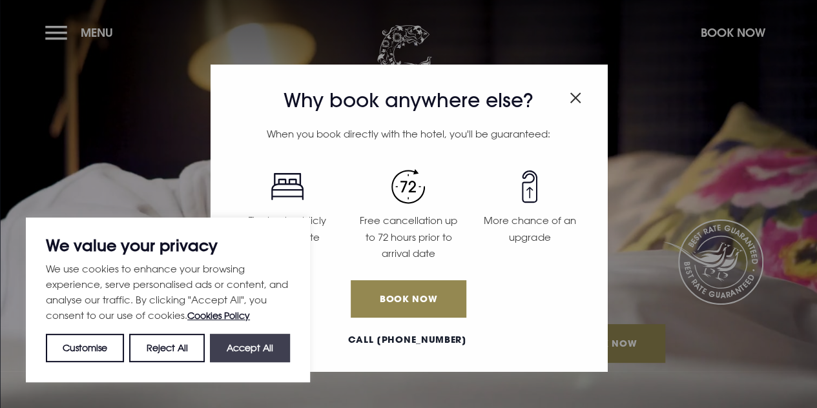
click at [271, 345] on button "Accept All" at bounding box center [250, 348] width 80 height 28
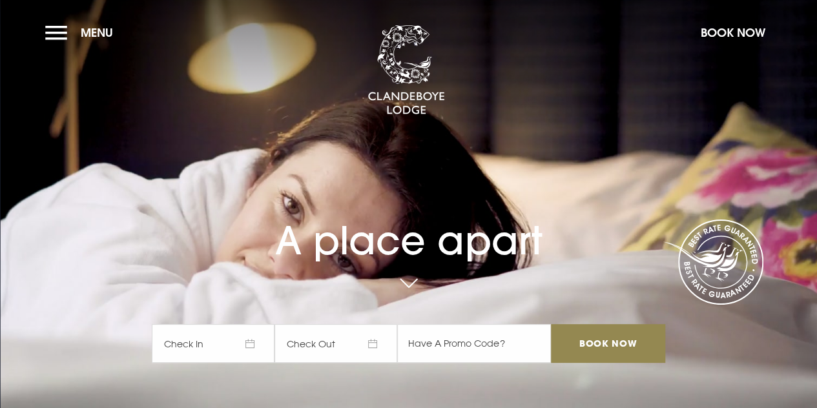
checkbox input "true"
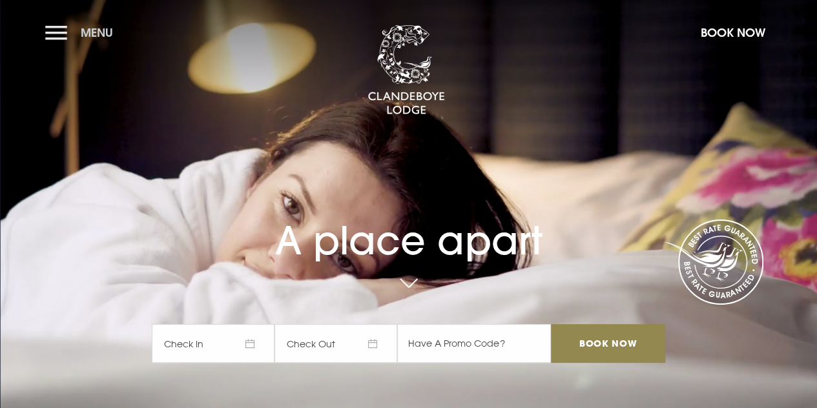
click at [54, 39] on button "Menu" at bounding box center [82, 33] width 74 height 28
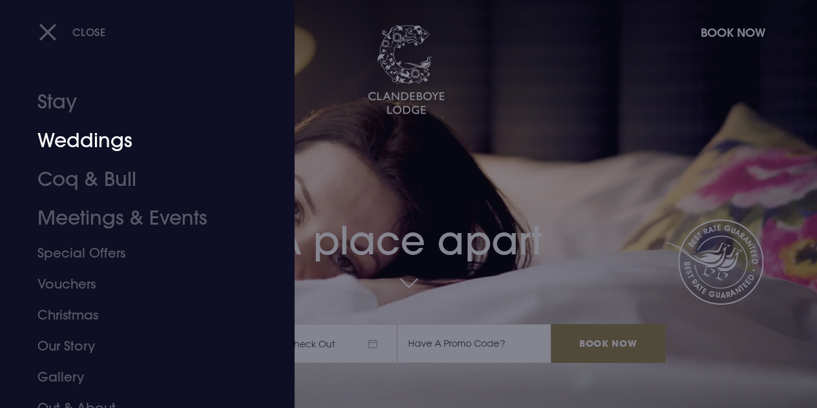
click at [97, 139] on link "Weddings" at bounding box center [138, 140] width 202 height 39
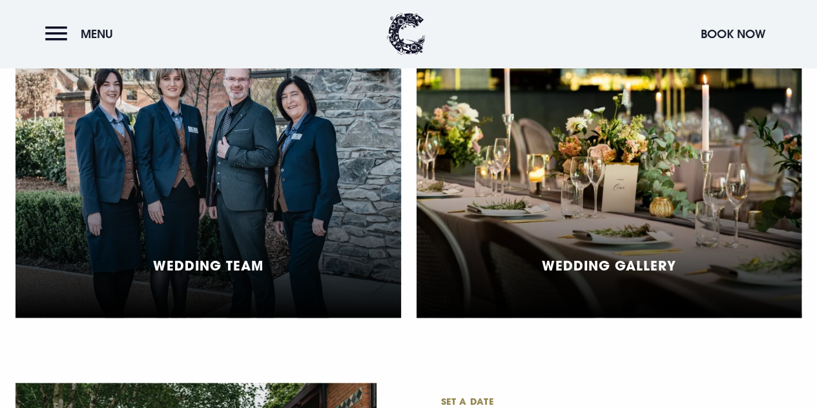
scroll to position [2969, 0]
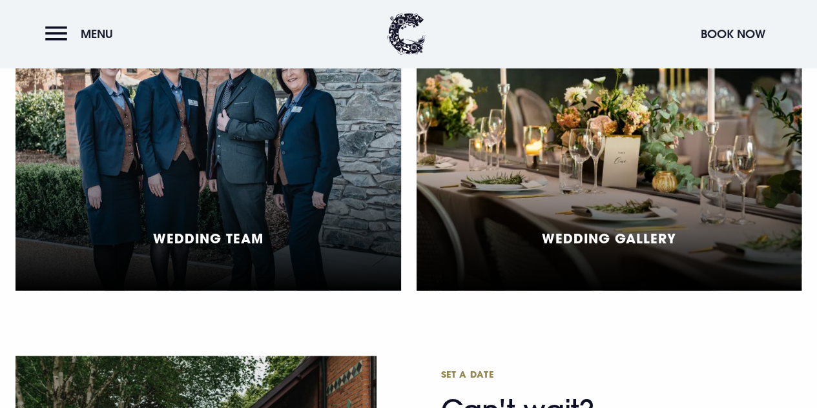
click at [612, 217] on div "Wedding Gallery" at bounding box center [608, 147] width 385 height 288
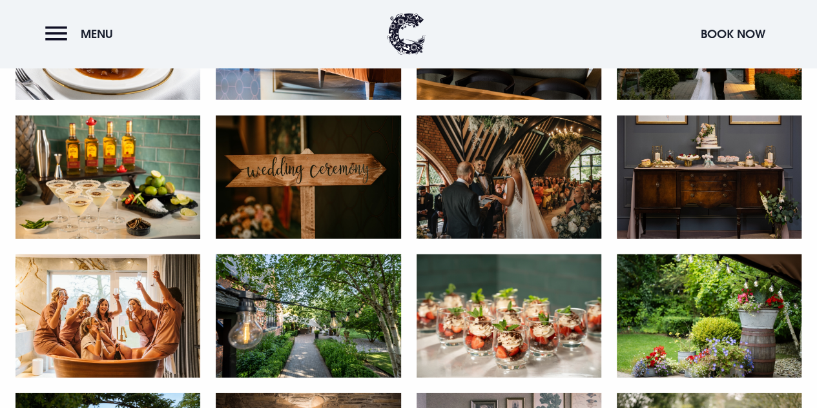
scroll to position [1872, 0]
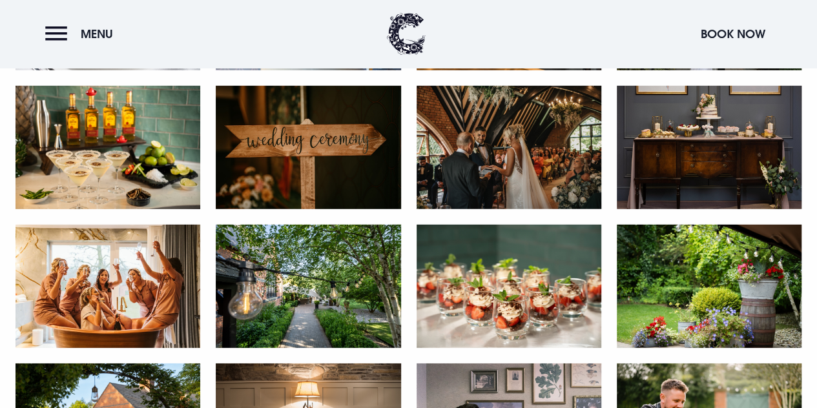
click at [522, 144] on img at bounding box center [508, 147] width 185 height 123
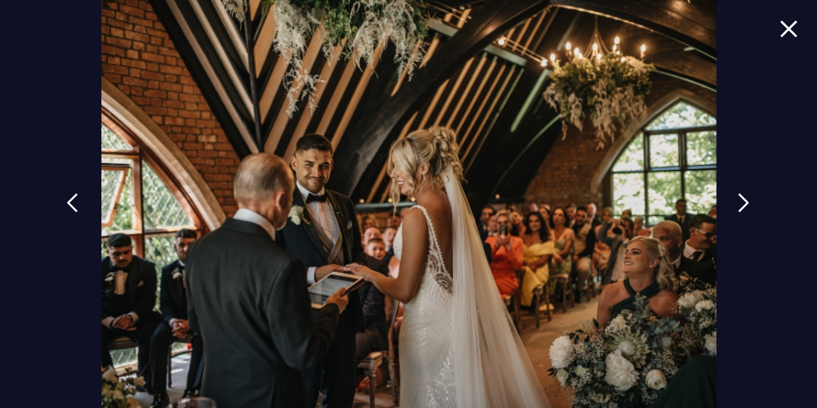
click at [767, 31] on div at bounding box center [408, 204] width 817 height 408
click at [781, 30] on img at bounding box center [788, 28] width 18 height 17
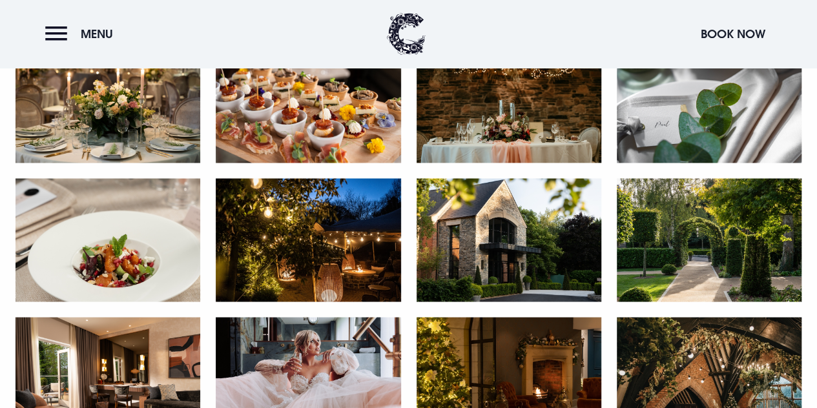
scroll to position [968, 0]
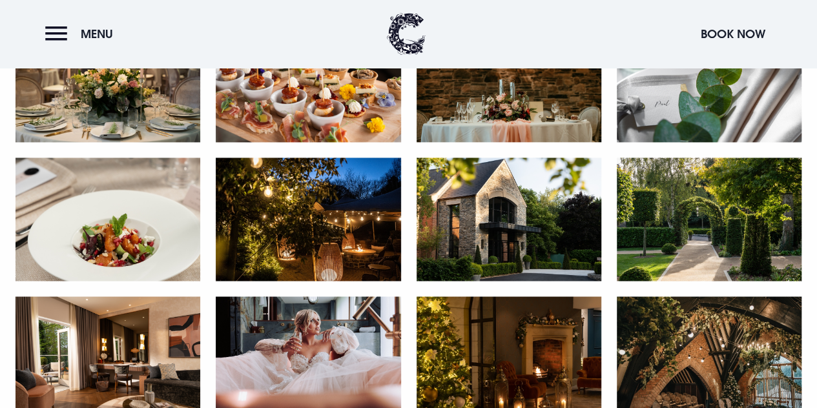
click at [341, 222] on img at bounding box center [308, 218] width 185 height 123
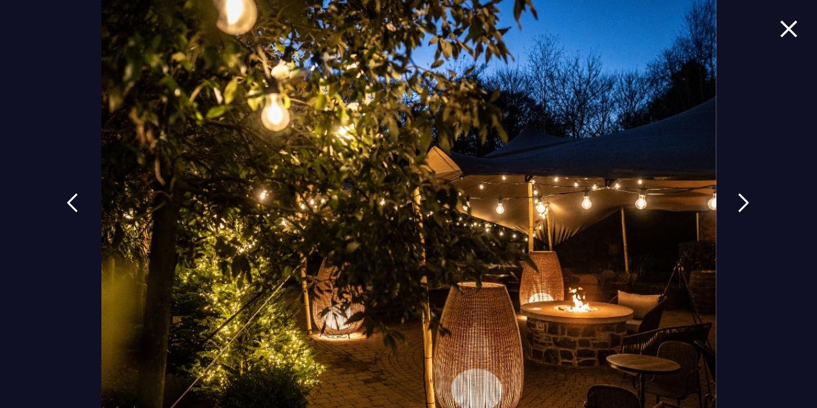
click at [779, 25] on img at bounding box center [788, 28] width 18 height 17
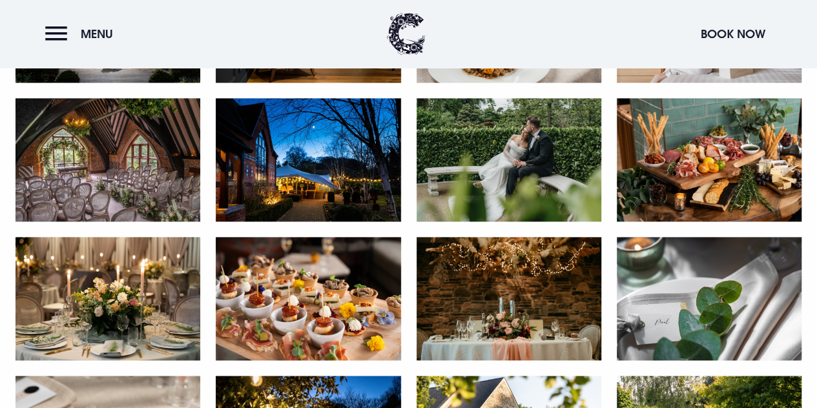
scroll to position [710, 0]
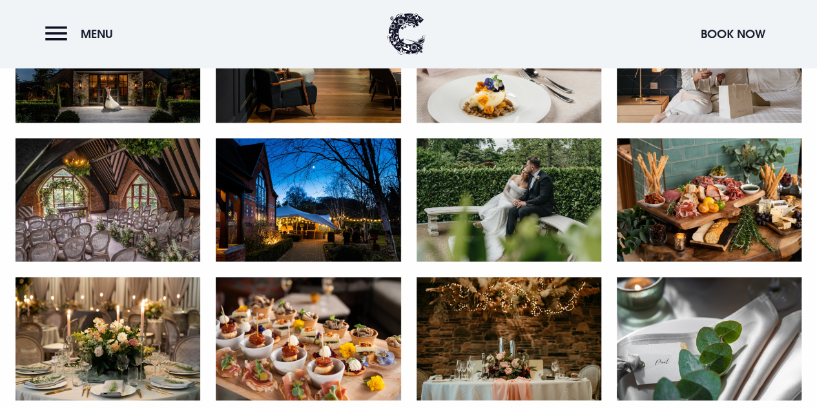
click at [307, 225] on img at bounding box center [308, 199] width 185 height 123
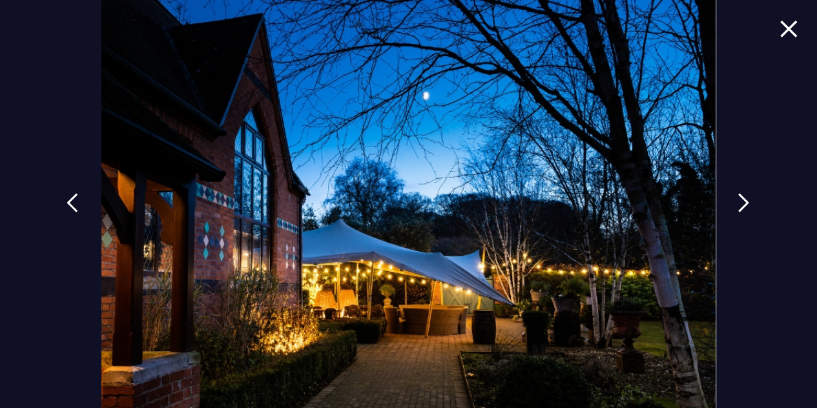
click at [765, 24] on div at bounding box center [408, 204] width 817 height 408
click at [779, 28] on img at bounding box center [788, 28] width 18 height 17
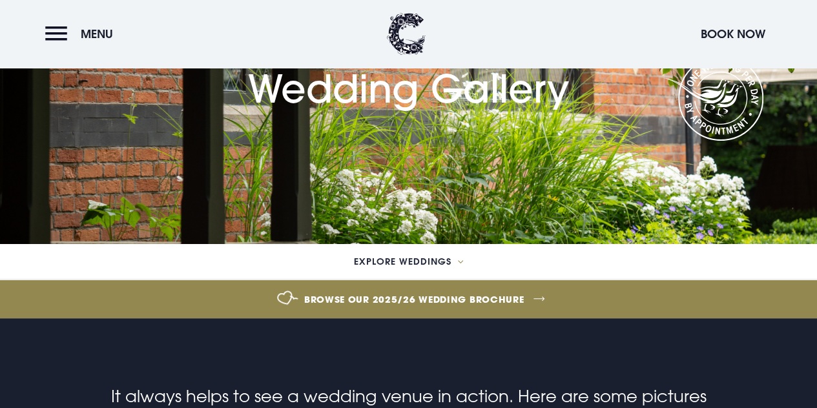
scroll to position [134, 0]
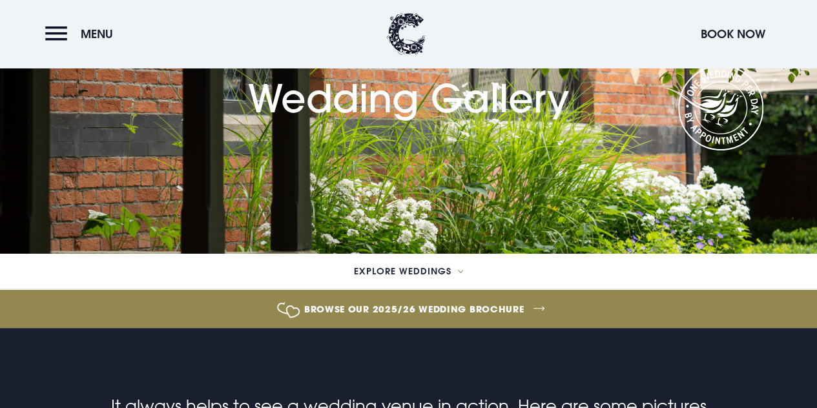
click at [441, 306] on link "Browse our 2025/26 wedding brochure" at bounding box center [414, 309] width 1853 height 48
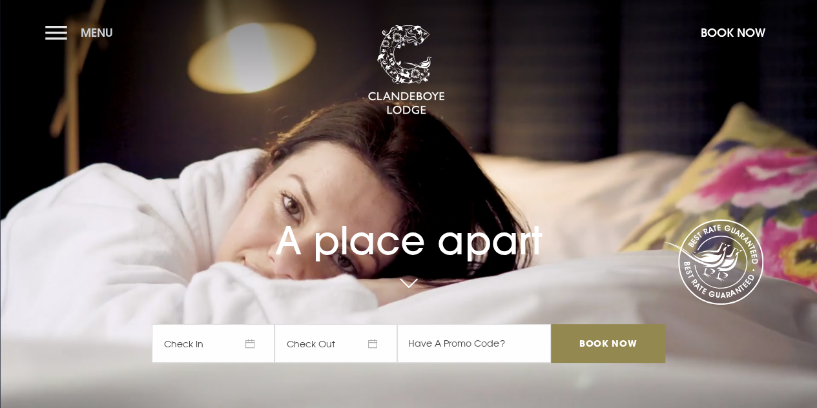
click at [58, 29] on button "Menu" at bounding box center [82, 33] width 74 height 28
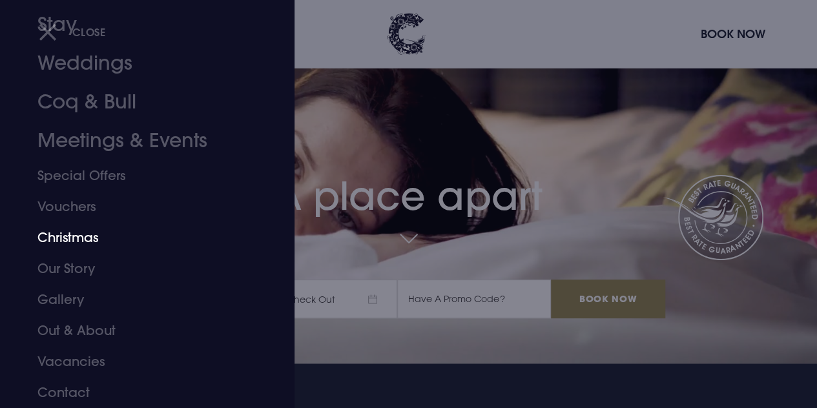
scroll to position [65, 0]
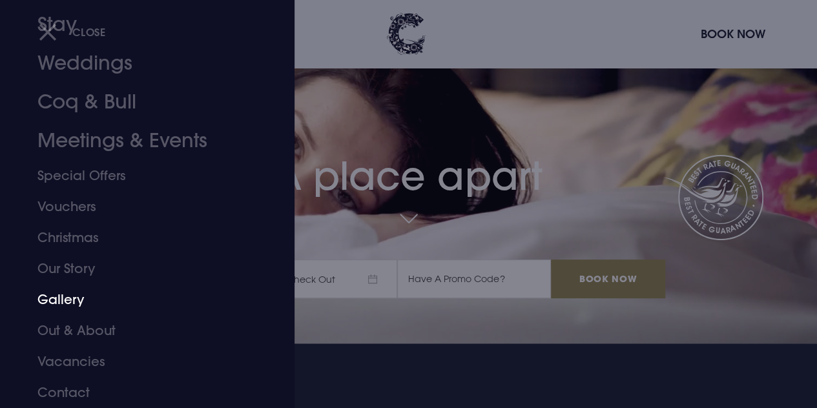
click at [65, 298] on link "Gallery" at bounding box center [138, 299] width 202 height 31
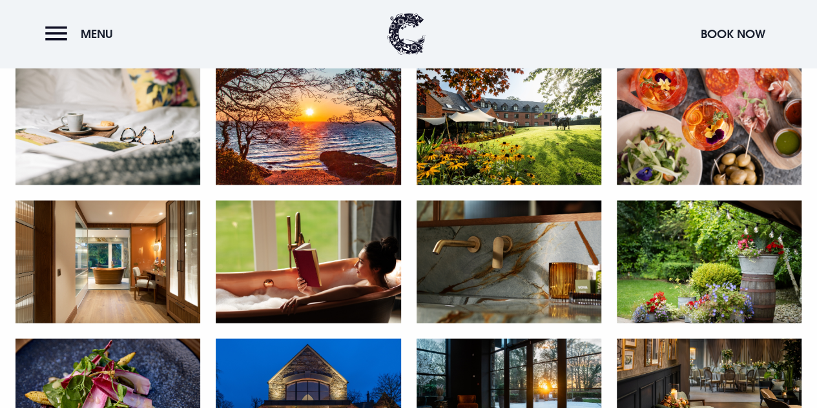
scroll to position [968, 0]
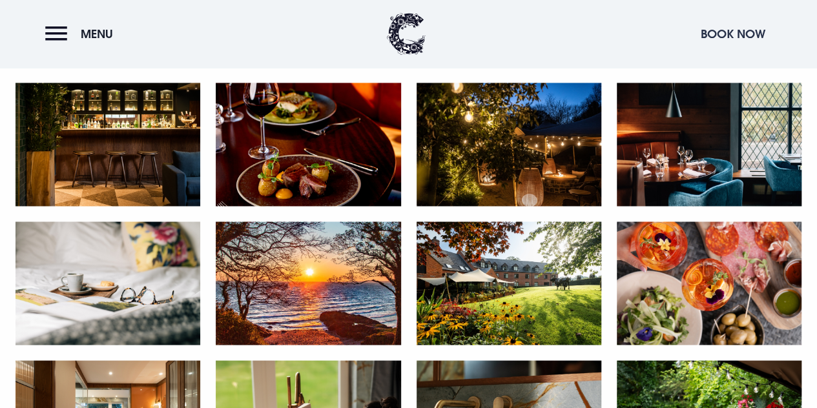
click at [696, 32] on button "Book Now" at bounding box center [732, 34] width 77 height 28
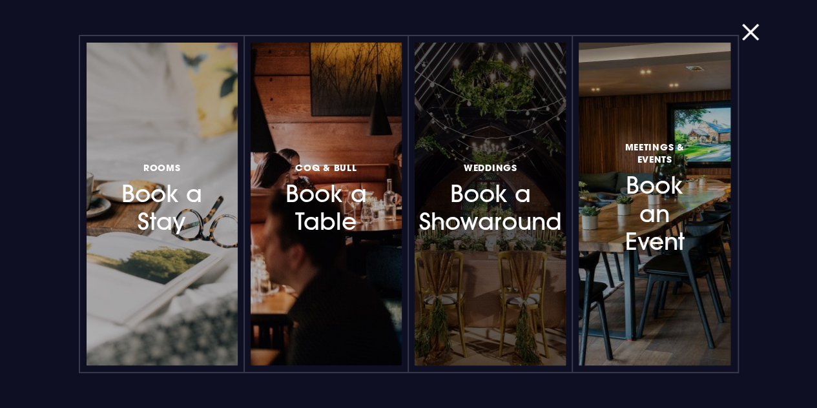
click at [486, 189] on h3 "Weddings Book a Showaround" at bounding box center [490, 197] width 94 height 77
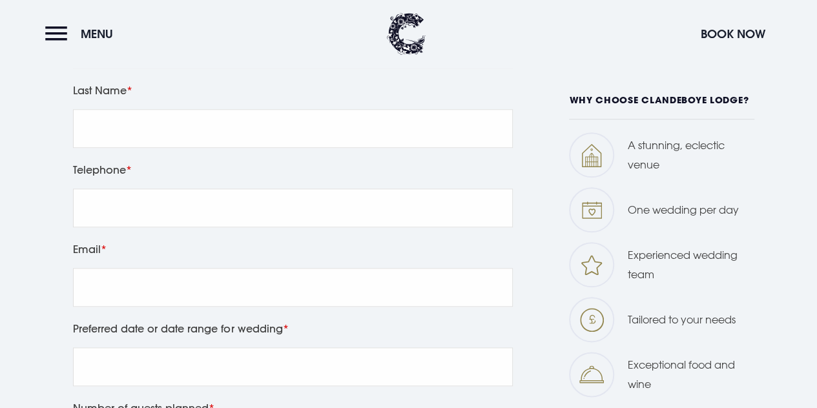
scroll to position [581, 0]
click at [791, 170] on div "Leave this field blank First Name Last Name Telephone Email Preferred date or d…" at bounding box center [408, 406] width 801 height 831
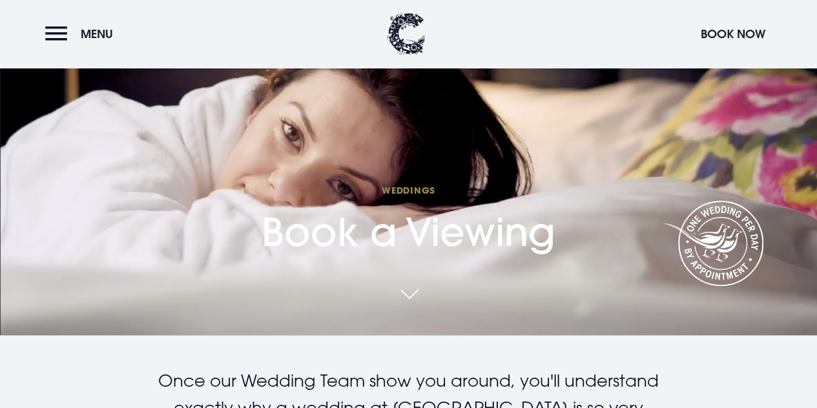
scroll to position [0, 0]
